Goal: Transaction & Acquisition: Purchase product/service

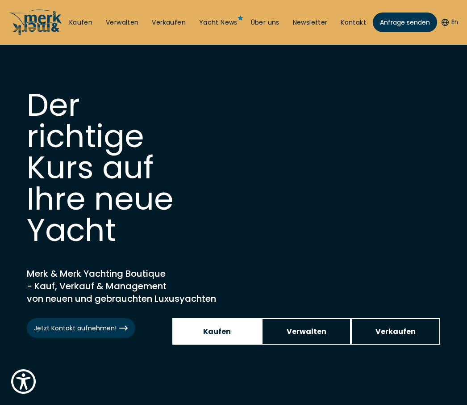
click at [217, 332] on span "Kaufen" at bounding box center [217, 331] width 28 height 11
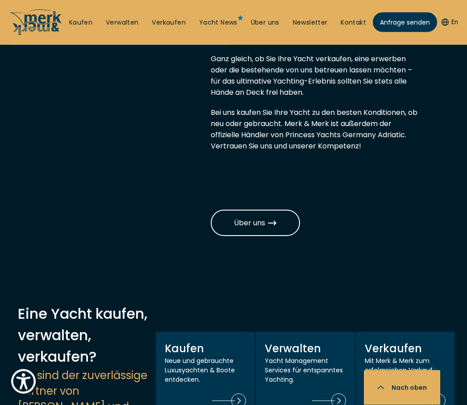
scroll to position [773, 0]
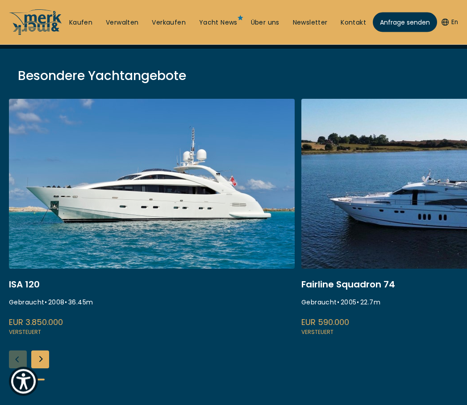
scroll to position [299, 0]
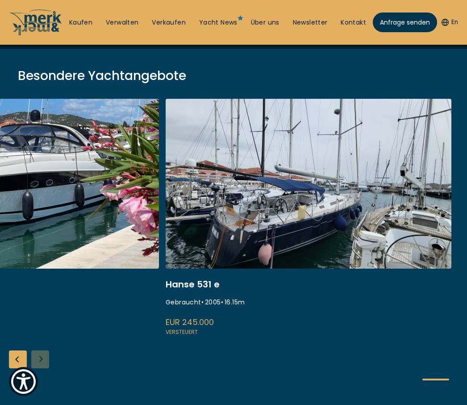
click at [46, 362] on div "ISA 120 Gebraucht • 2008 • 36.45 m EUR 3.850.000 Versteuert Fairline Squadron 7…" at bounding box center [233, 247] width 467 height 296
click at [21, 359] on div "Previous slide" at bounding box center [18, 359] width 18 height 18
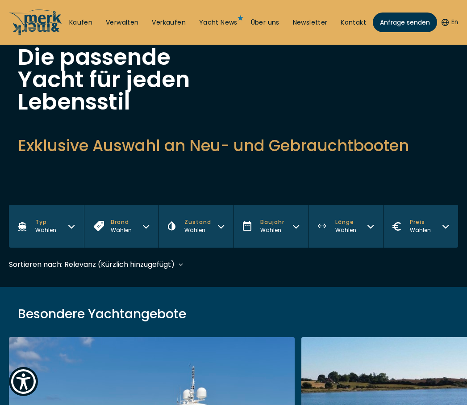
scroll to position [0, 0]
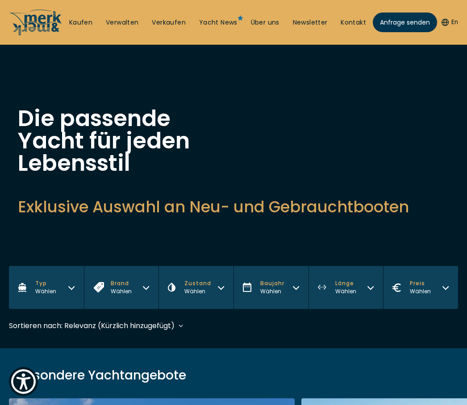
click at [68, 288] on icon "button" at bounding box center [71, 286] width 7 height 7
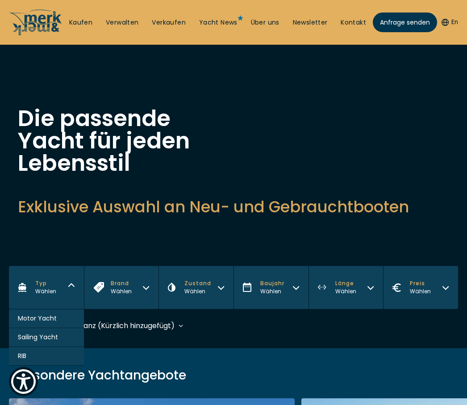
click at [65, 323] on button "Motor Yacht" at bounding box center [46, 318] width 75 height 19
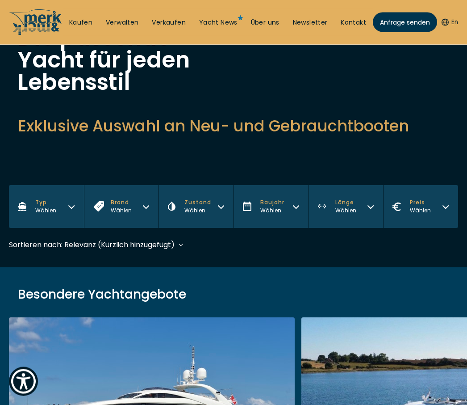
scroll to position [266, 0]
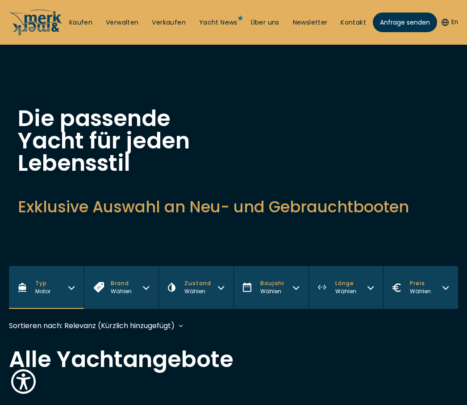
click at [151, 288] on button "Brand Wählen" at bounding box center [121, 287] width 75 height 43
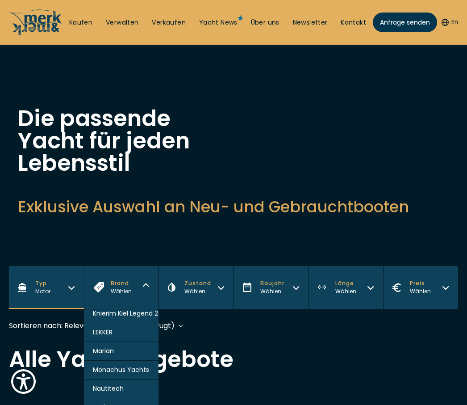
scroll to position [513, 0]
click at [140, 317] on span "Knierim Kiel Legend 28" at bounding box center [127, 312] width 69 height 9
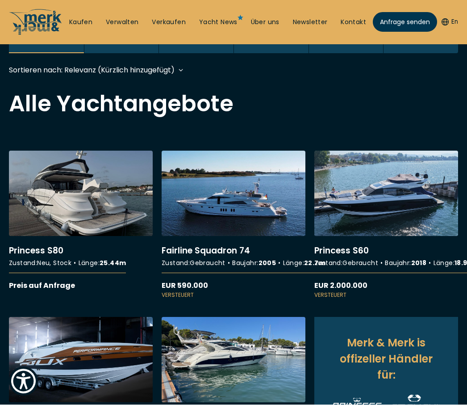
scroll to position [266, 0]
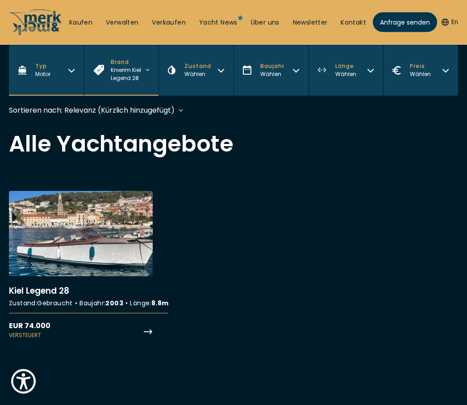
scroll to position [221, 0]
click at [105, 247] on link "More details about Kiel Legend 28" at bounding box center [81, 265] width 144 height 148
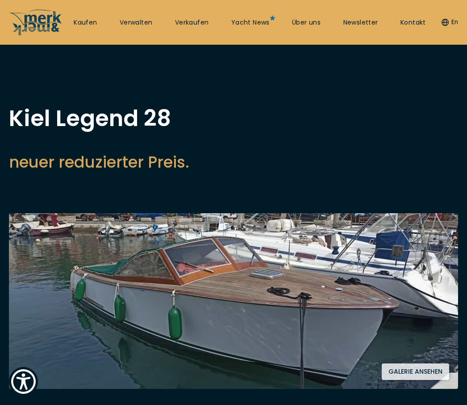
click at [420, 367] on button "Galerie ansehen" at bounding box center [415, 371] width 67 height 17
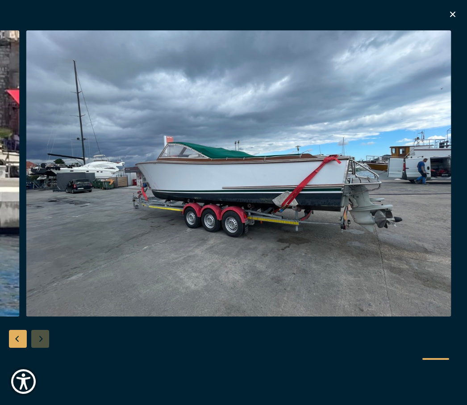
click at [455, 15] on icon "button" at bounding box center [452, 14] width 11 height 11
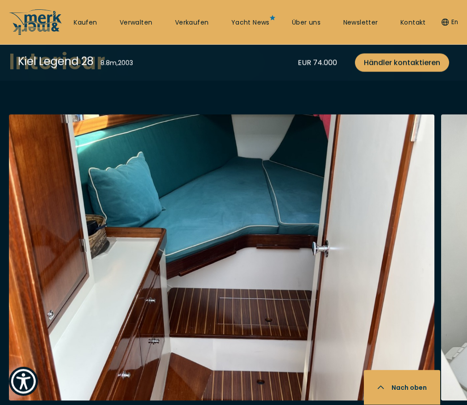
scroll to position [1421, 0]
